Goal: Transaction & Acquisition: Purchase product/service

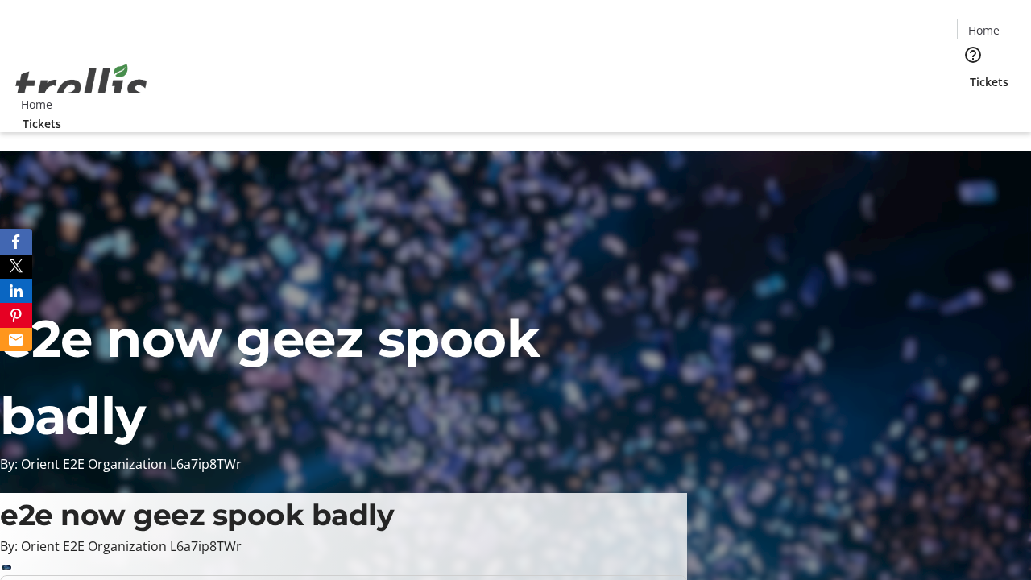
click at [970, 73] on span "Tickets" at bounding box center [989, 81] width 39 height 17
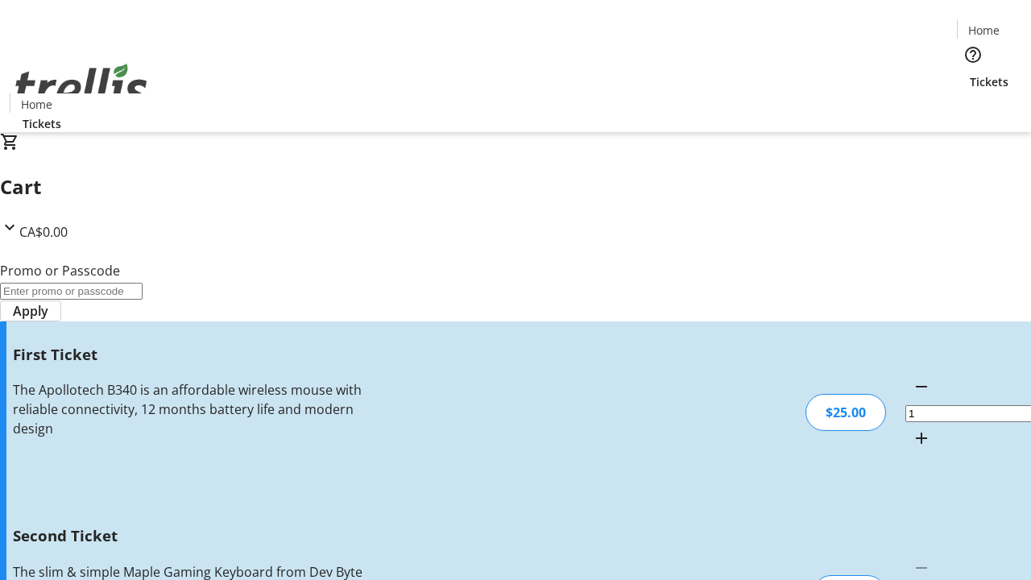
type input "2"
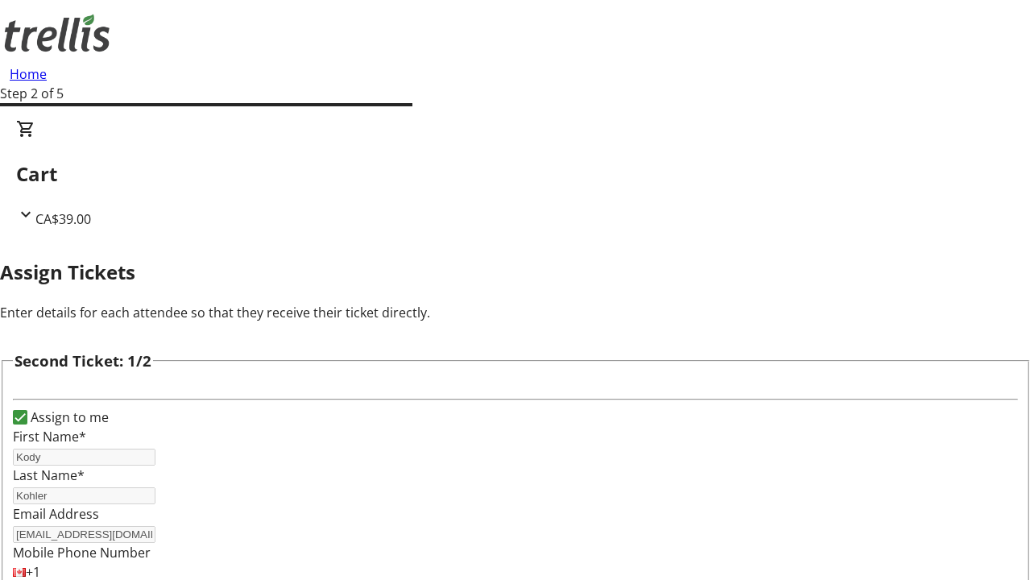
type input "[PERSON_NAME]"
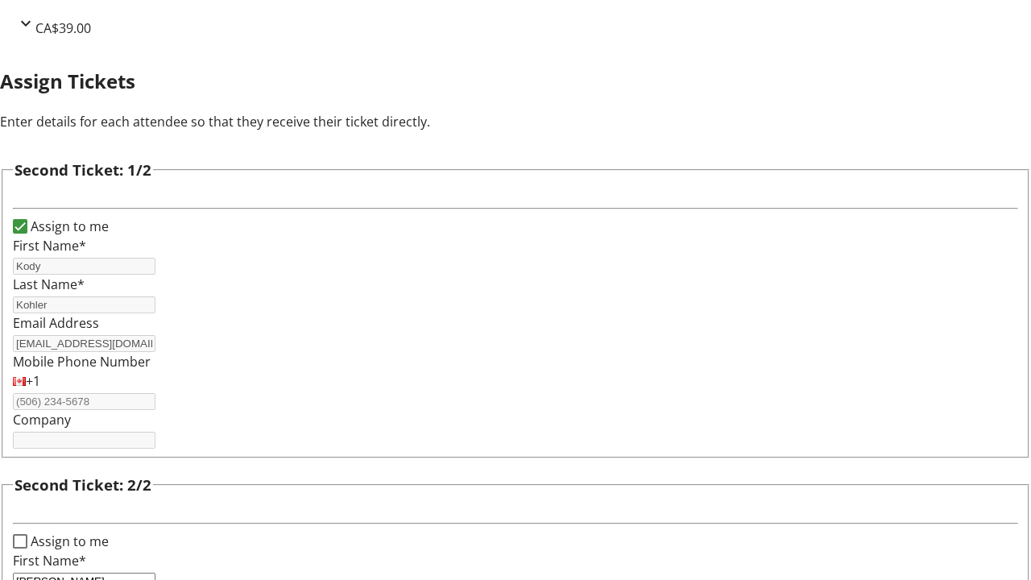
type input "King"
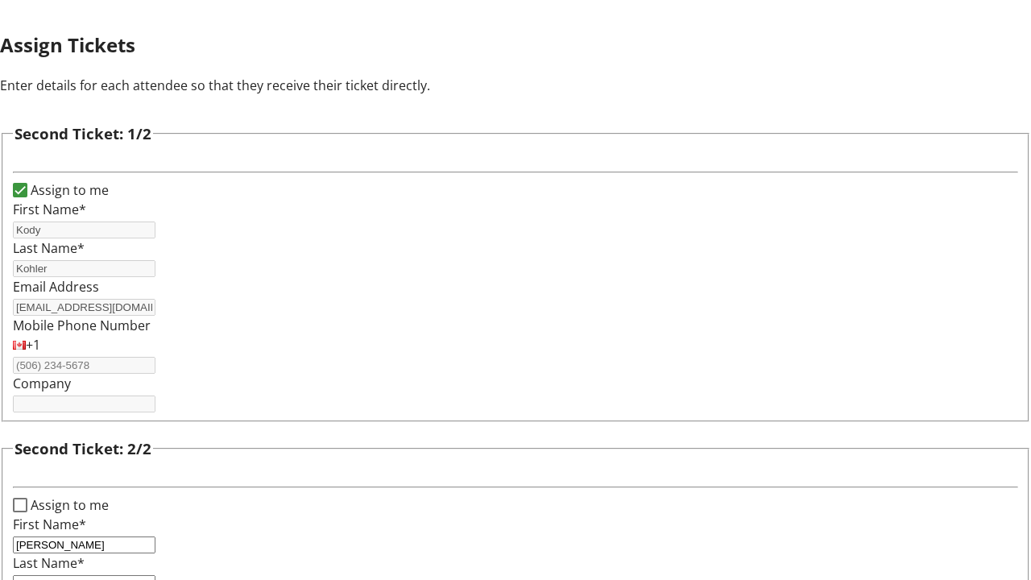
type input "[PERSON_NAME][EMAIL_ADDRESS][DOMAIN_NAME]"
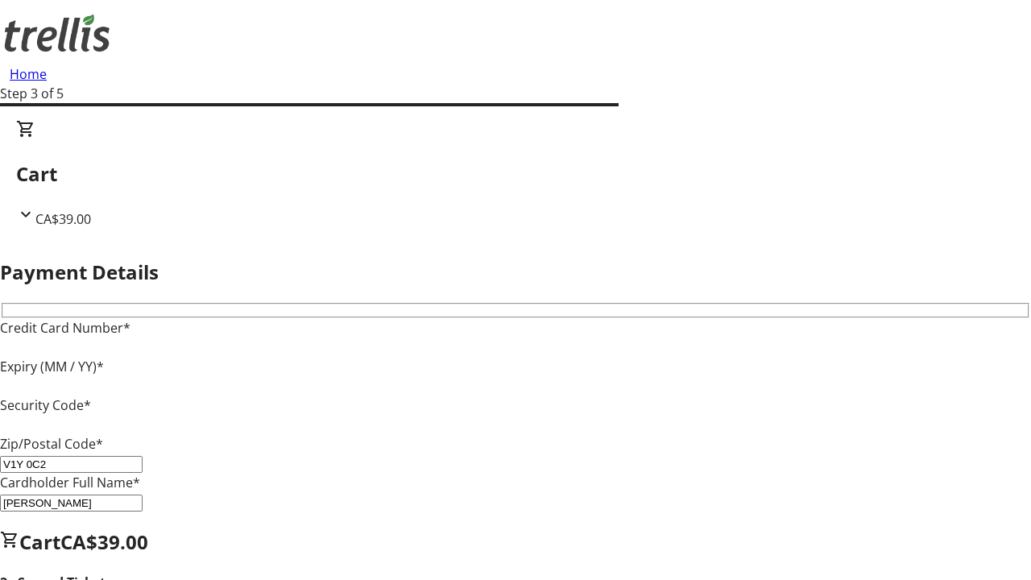
type input "V1Y 0C2"
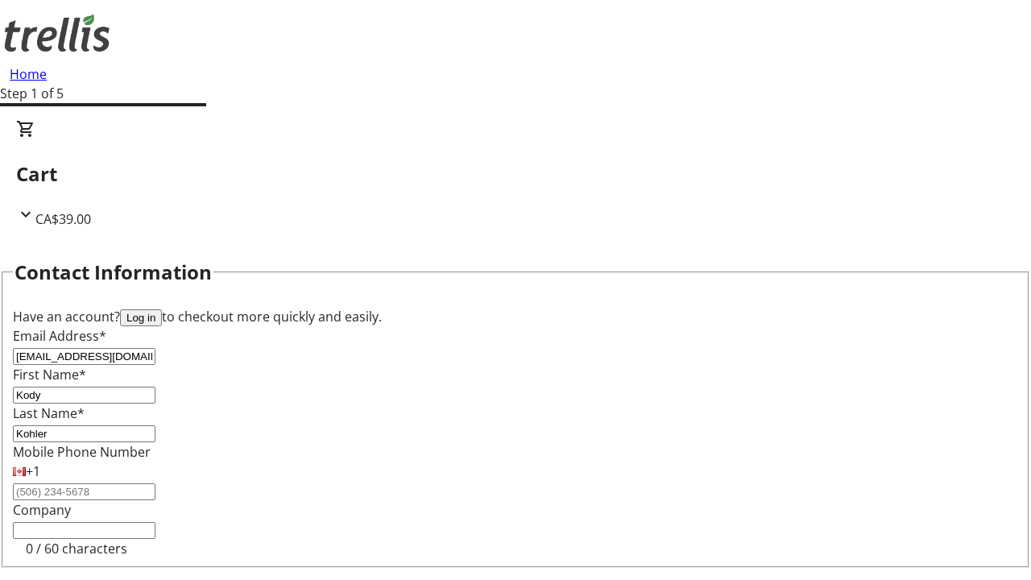
type input "[EMAIL_ADDRESS][DOMAIN_NAME]"
type input "[PERSON_NAME]"
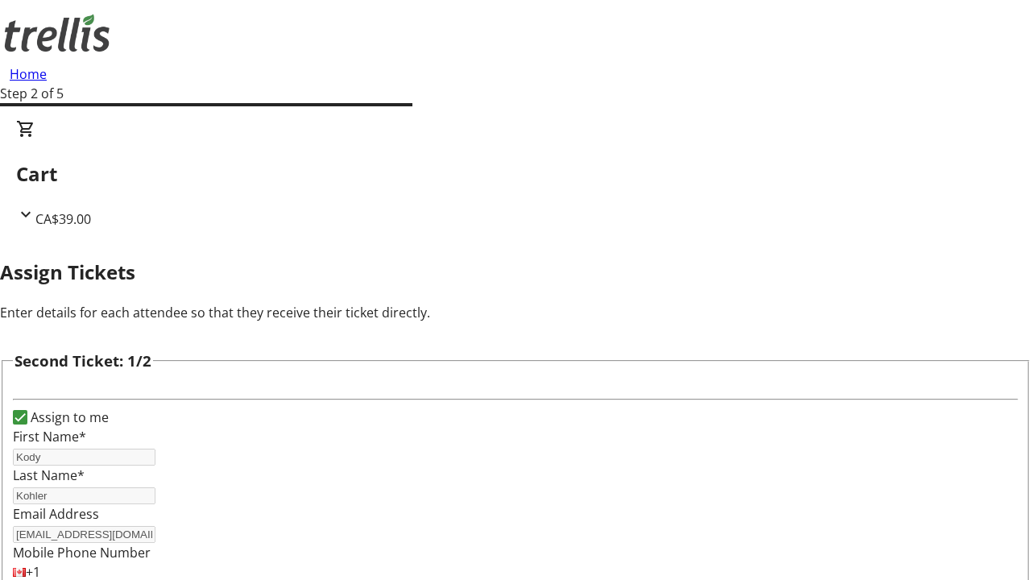
type input "New"
type input "Name"
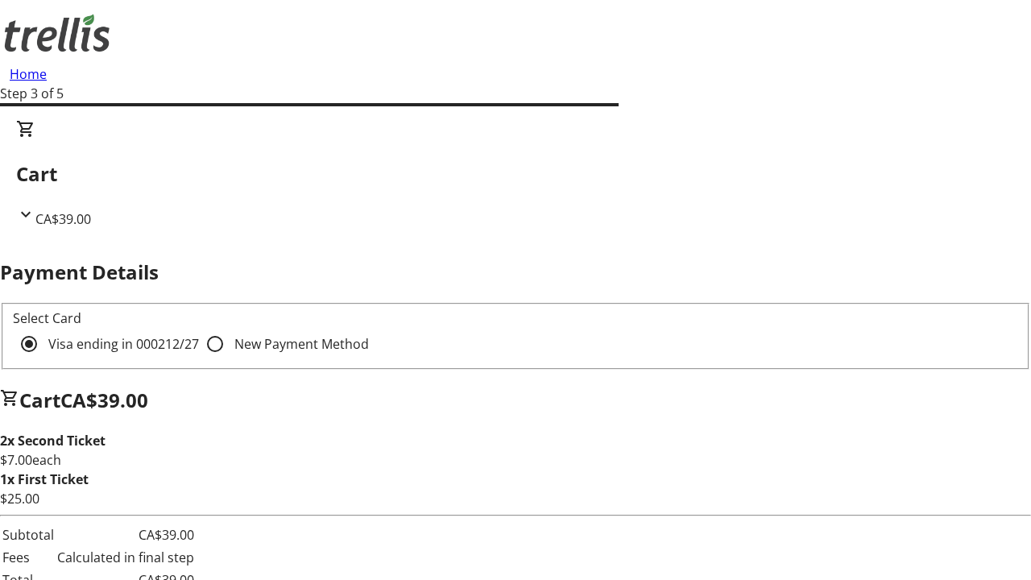
click at [199, 328] on input "New Payment Method" at bounding box center [215, 344] width 32 height 32
radio input "true"
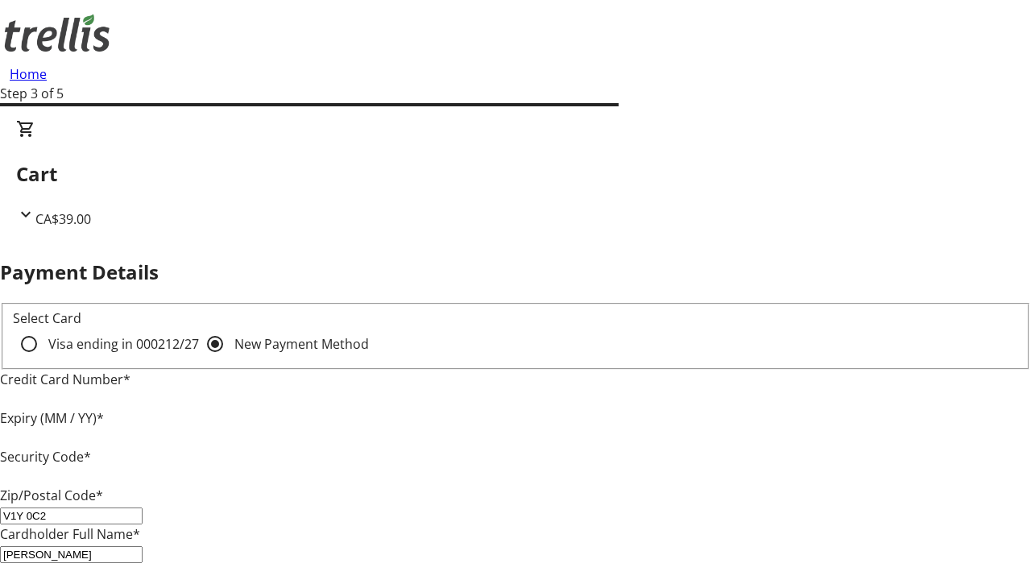
type input "V1Y 0C2"
